Goal: Navigation & Orientation: Find specific page/section

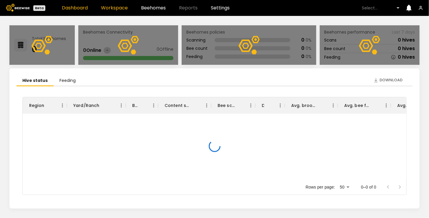
click at [117, 9] on link "Workspace" at bounding box center [114, 8] width 27 height 5
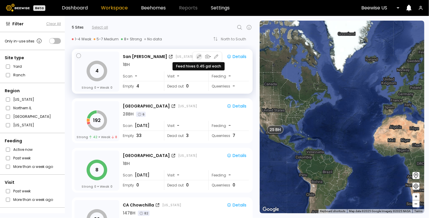
click at [197, 56] on icon "button" at bounding box center [198, 56] width 2 height 2
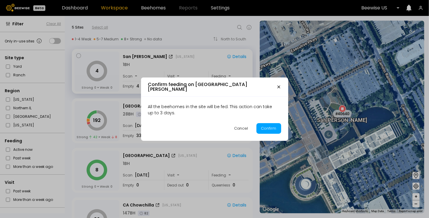
click at [278, 87] on icon "button" at bounding box center [278, 87] width 2 height 2
